Goal: Navigation & Orientation: Find specific page/section

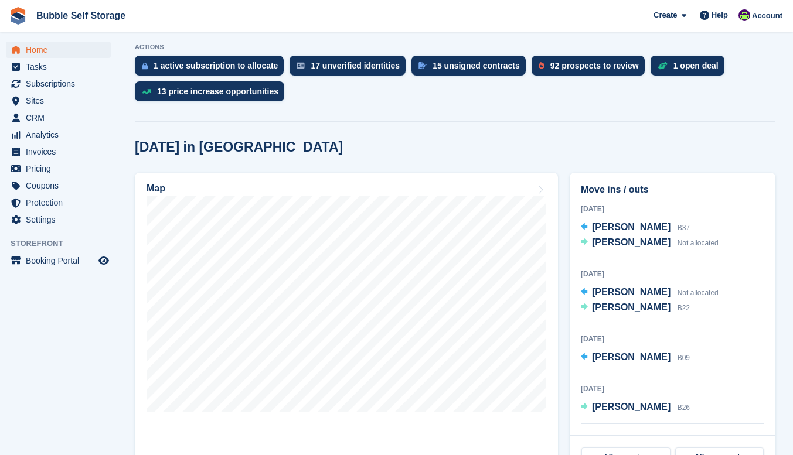
scroll to position [410, 0]
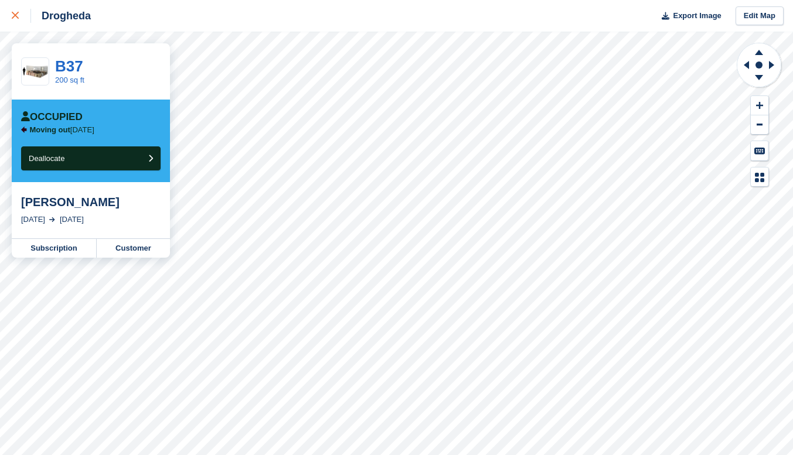
click at [14, 19] on icon at bounding box center [15, 15] width 7 height 7
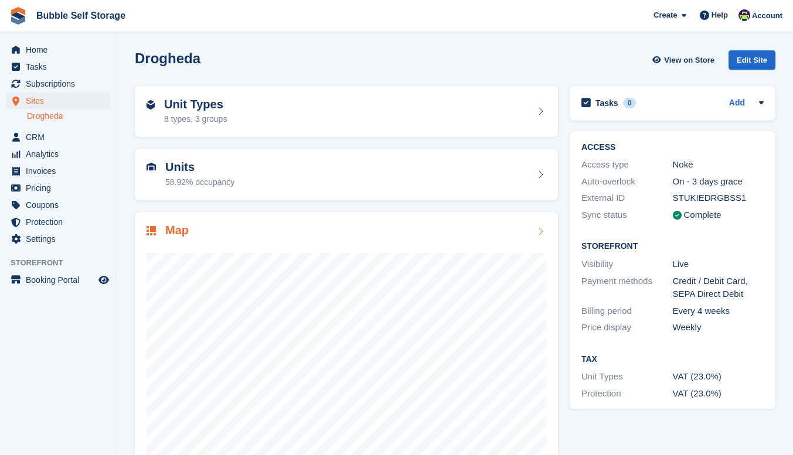
scroll to position [44, 0]
